Goal: Information Seeking & Learning: Learn about a topic

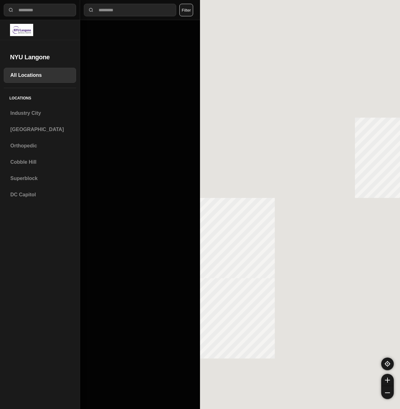
select select "*"
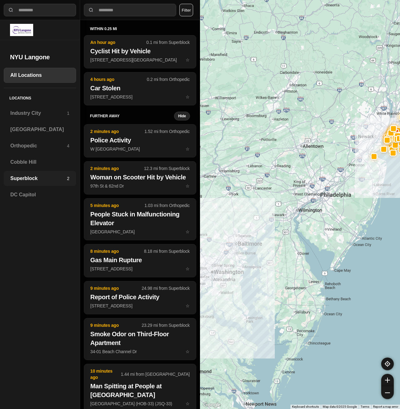
click at [43, 177] on h3 "Superblock" at bounding box center [38, 179] width 57 height 8
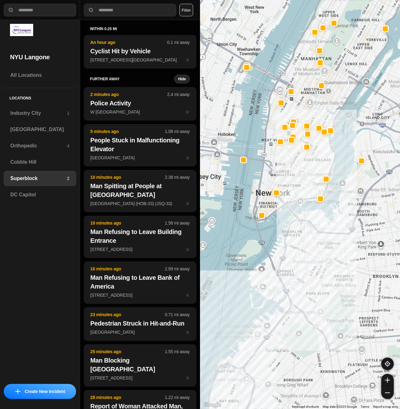
drag, startPoint x: 240, startPoint y: 315, endPoint x: 318, endPoint y: 207, distance: 132.4
click at [319, 206] on div at bounding box center [300, 204] width 200 height 409
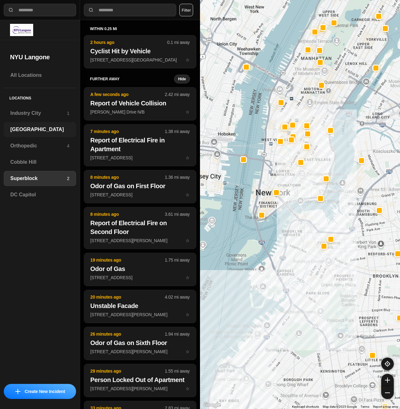
click at [39, 124] on div "[GEOGRAPHIC_DATA]" at bounding box center [40, 129] width 72 height 15
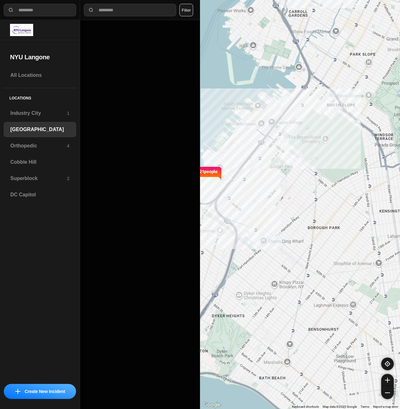
select select "*"
